Goal: Task Accomplishment & Management: Manage account settings

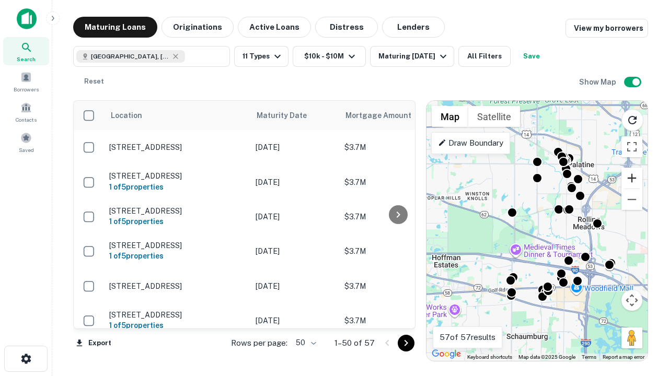
click at [632, 178] on button "Zoom in" at bounding box center [631, 178] width 21 height 21
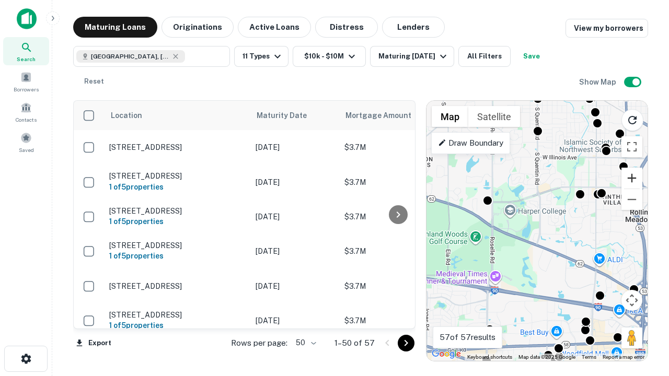
click at [632, 178] on button "Zoom in" at bounding box center [631, 178] width 21 height 21
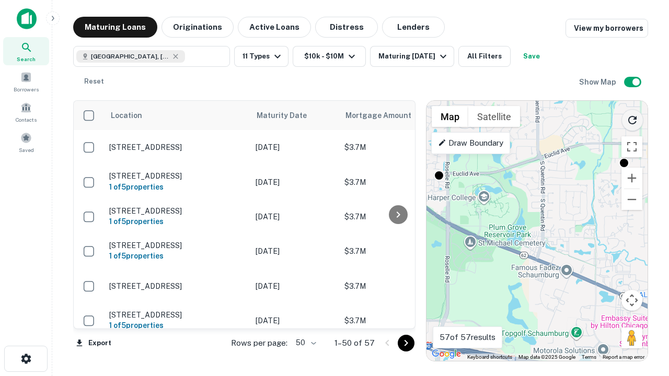
click at [632, 118] on icon "Reload search area" at bounding box center [632, 120] width 13 height 13
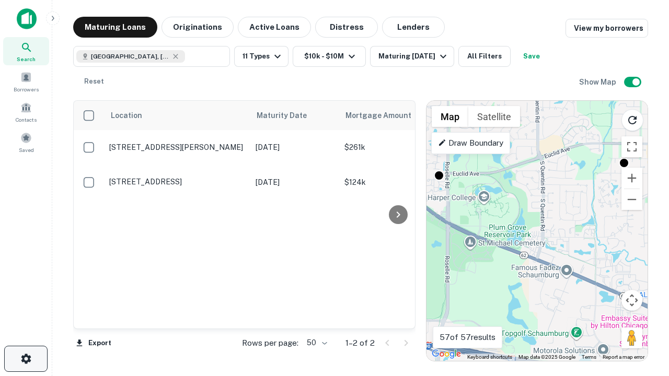
click at [26, 359] on icon "button" at bounding box center [26, 359] width 13 height 13
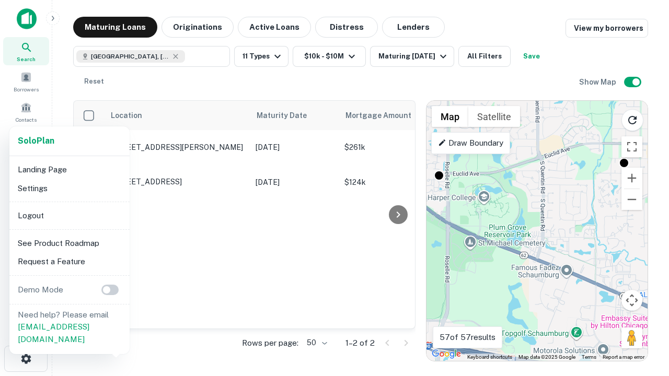
click at [69, 215] on li "Logout" at bounding box center [70, 215] width 112 height 19
